Goal: Navigation & Orientation: Find specific page/section

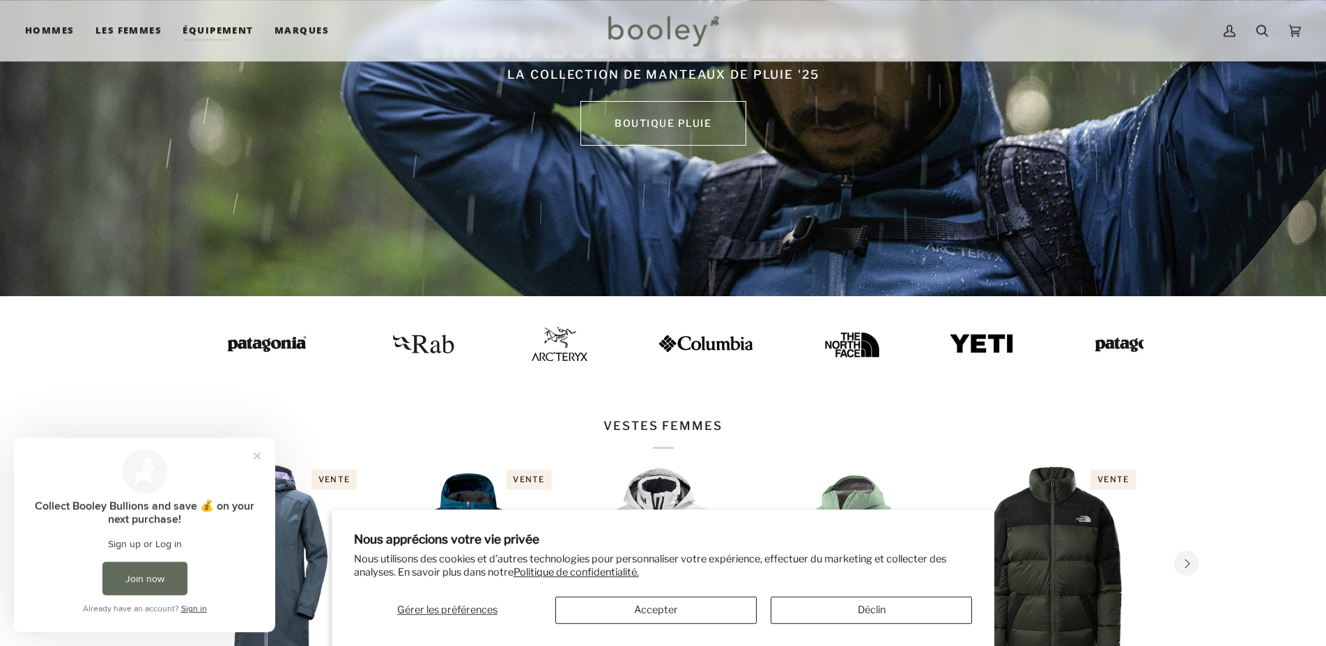
scroll to position [426, 0]
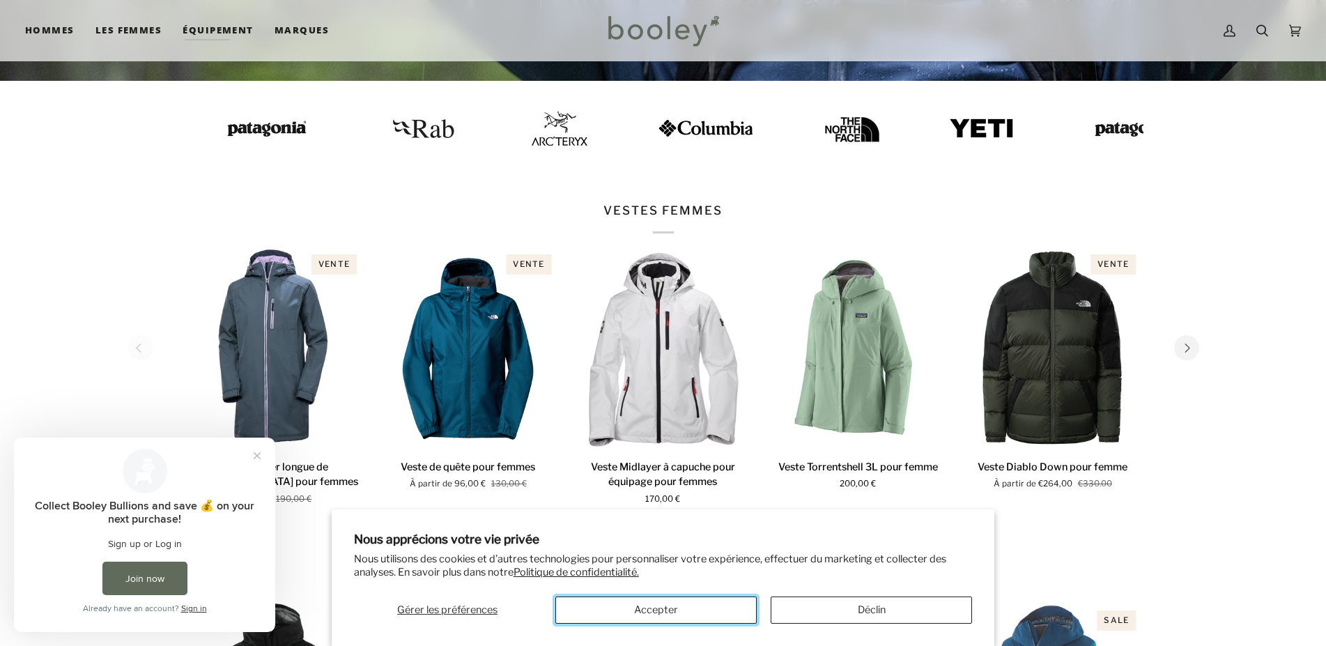
click at [695, 608] on button "Accepter" at bounding box center [655, 609] width 201 height 27
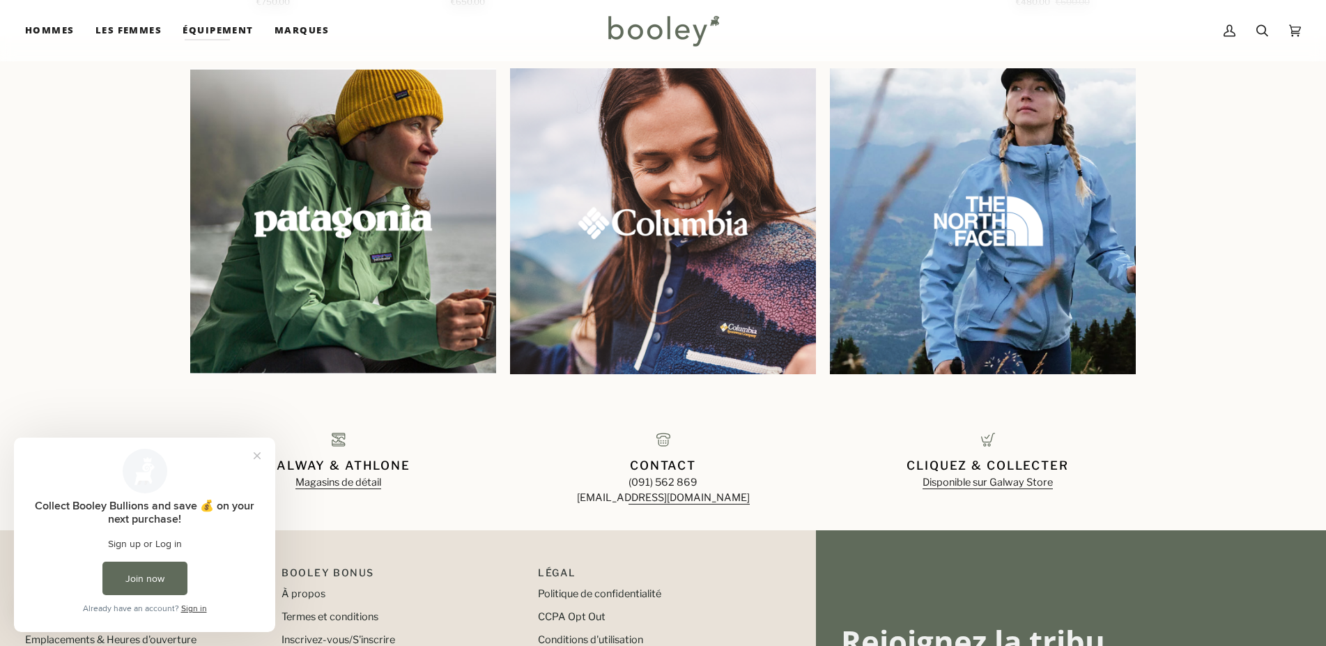
scroll to position [1531, 0]
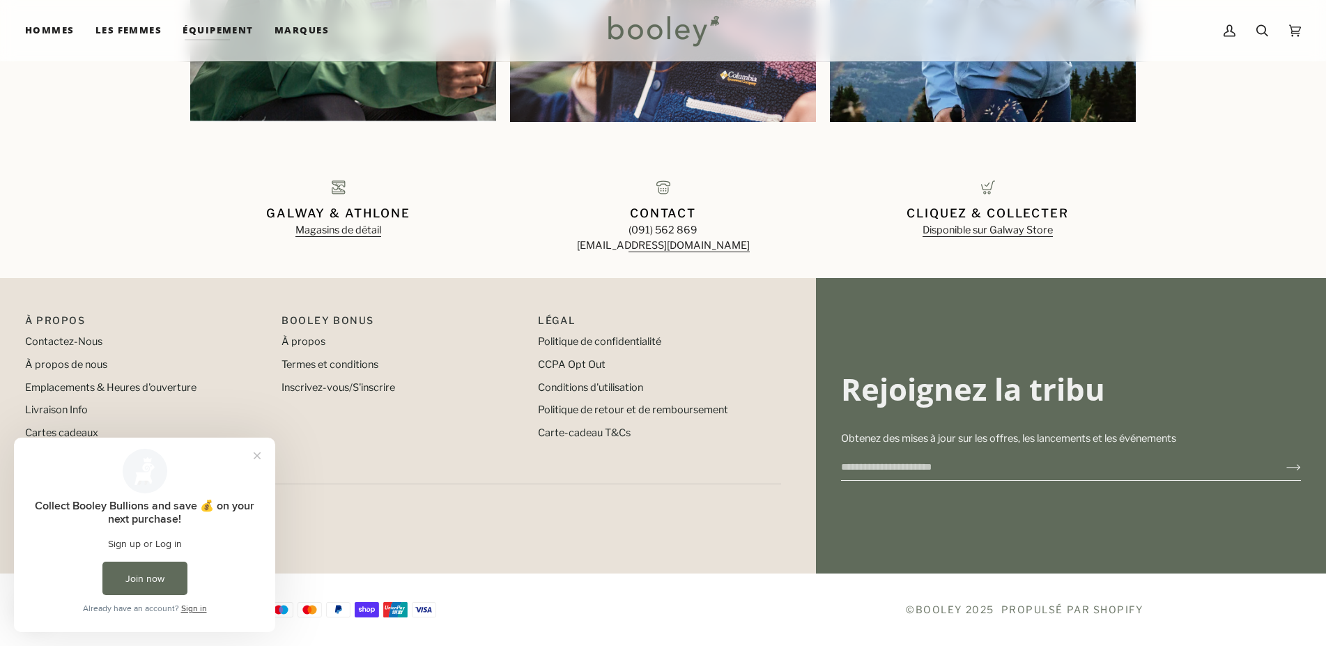
click at [313, 335] on li "À propos" at bounding box center [402, 341] width 242 height 15
drag, startPoint x: 256, startPoint y: 454, endPoint x: 281, endPoint y: 789, distance: 336.0
click at [256, 454] on button "Close prompt" at bounding box center [256, 455] width 25 height 25
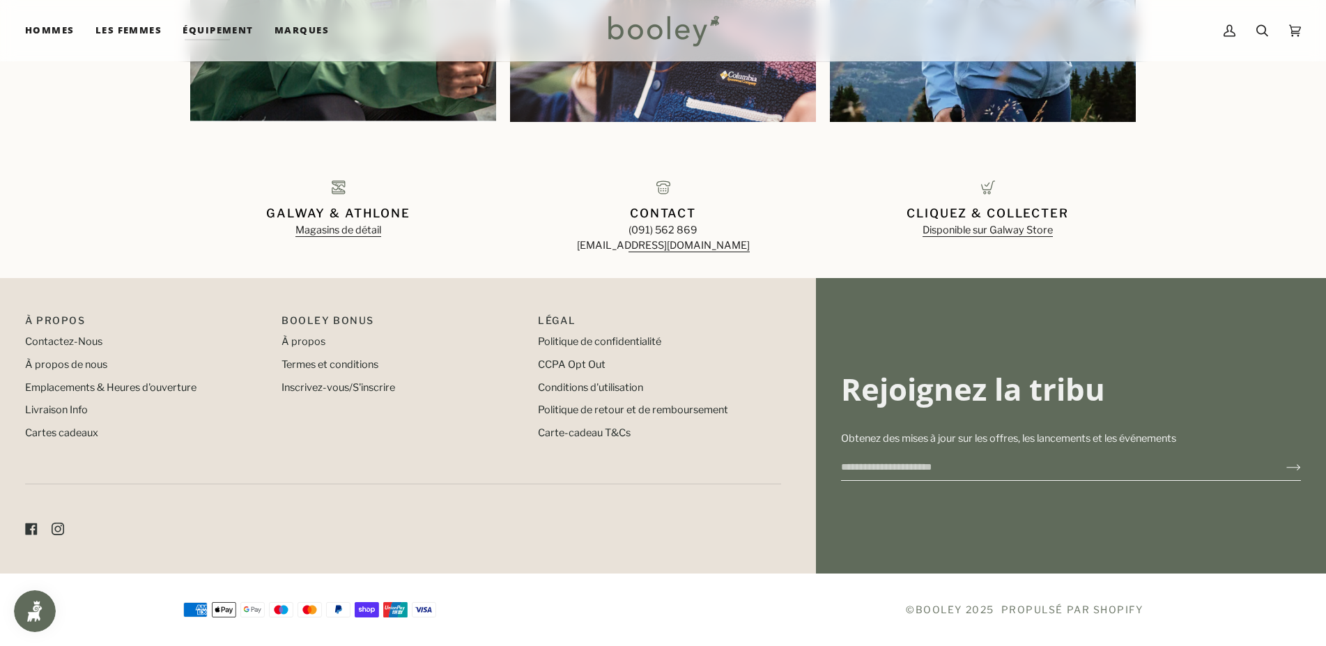
click at [301, 332] on p "Booley Bonus" at bounding box center [402, 324] width 242 height 22
click at [296, 337] on link "À propos" at bounding box center [303, 341] width 44 height 13
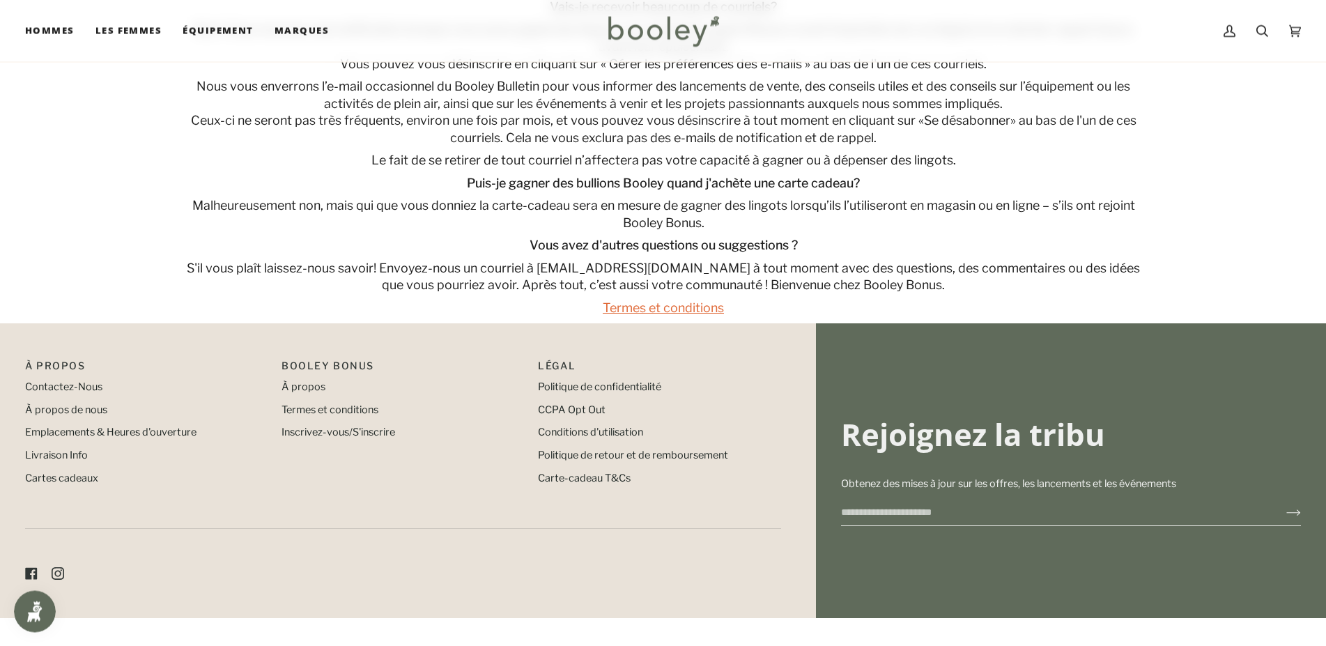
scroll to position [796, 0]
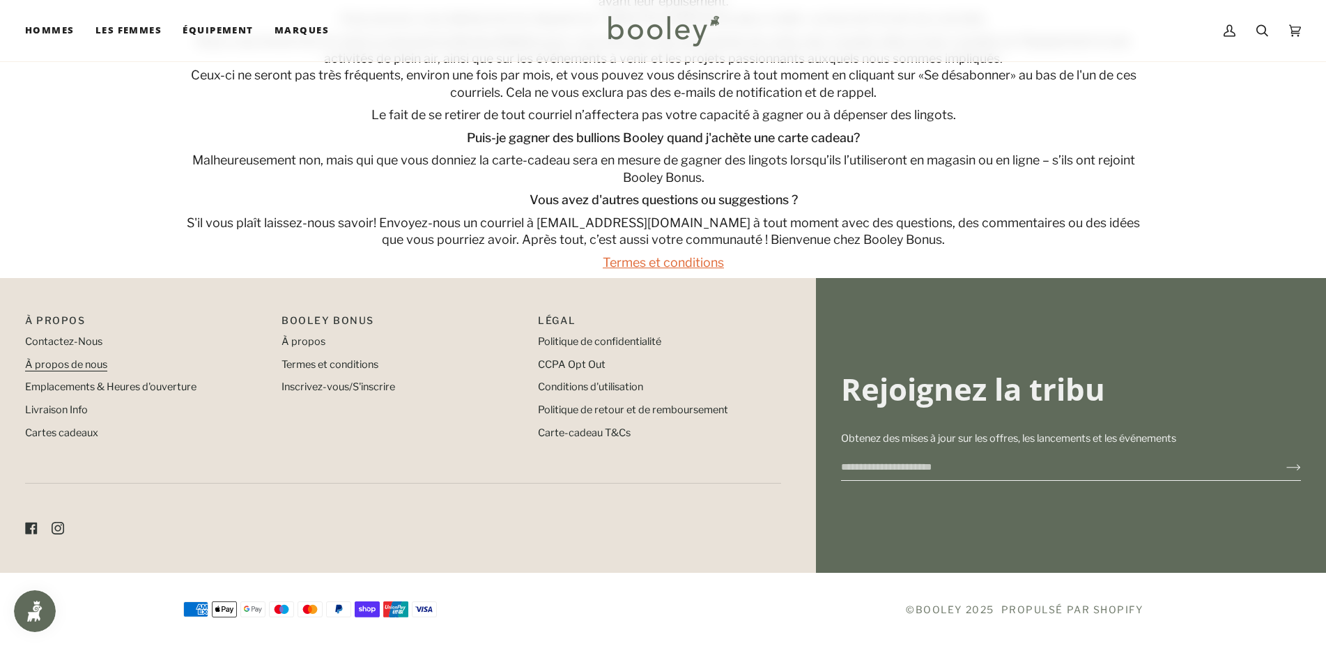
click at [41, 362] on link "À propos de nous" at bounding box center [66, 364] width 82 height 13
